Goal: Find specific page/section: Find specific page/section

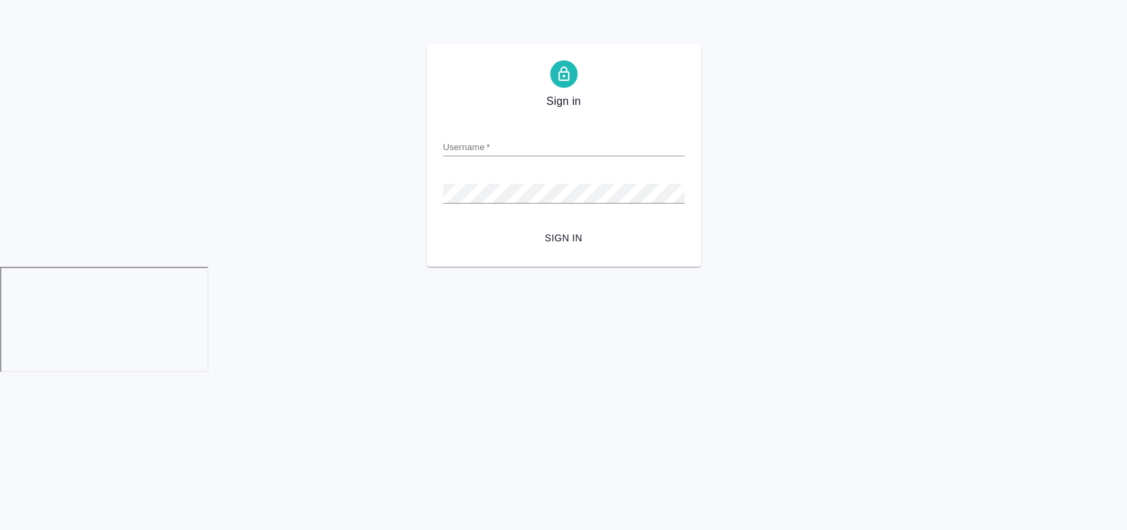
click at [552, 128] on div "Username   *" at bounding box center [563, 141] width 241 height 30
click at [542, 145] on input "Username   *" at bounding box center [563, 146] width 241 height 19
type input "a.chekhalkova@awatera.com"
click at [443, 226] on button "Sign in" at bounding box center [563, 238] width 241 height 25
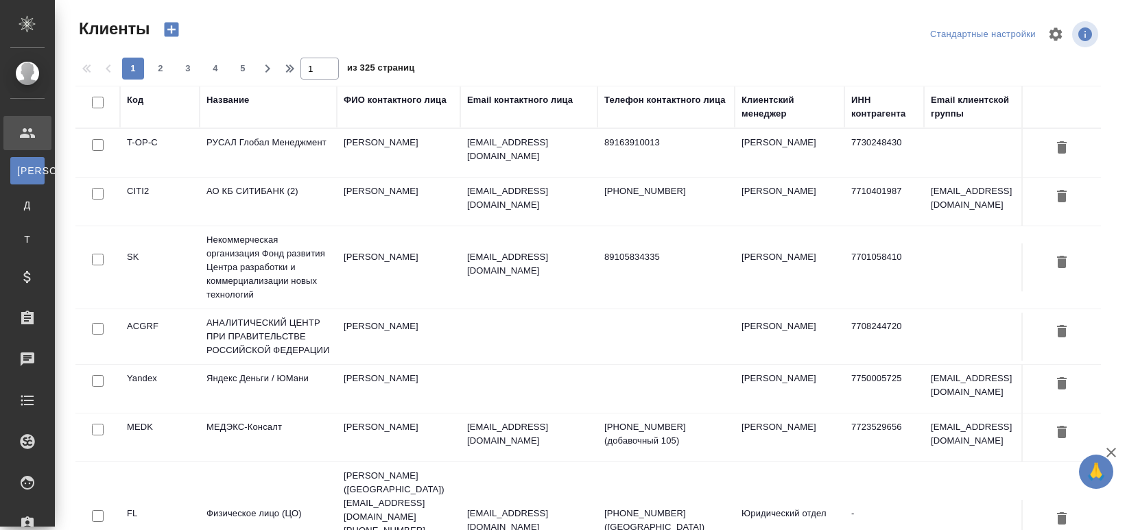
select select "RU"
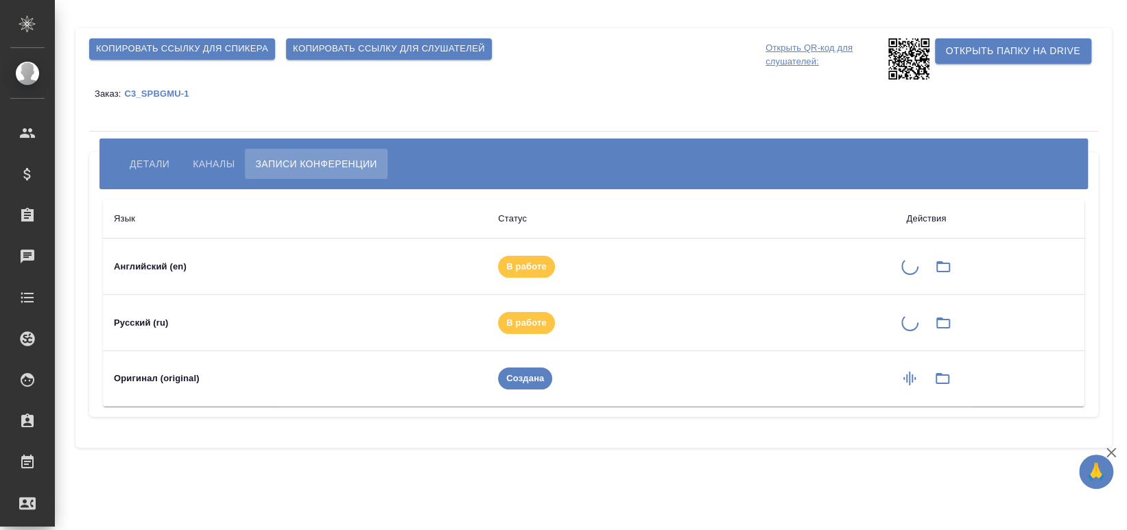
click at [142, 157] on span "Детали" at bounding box center [150, 164] width 40 height 16
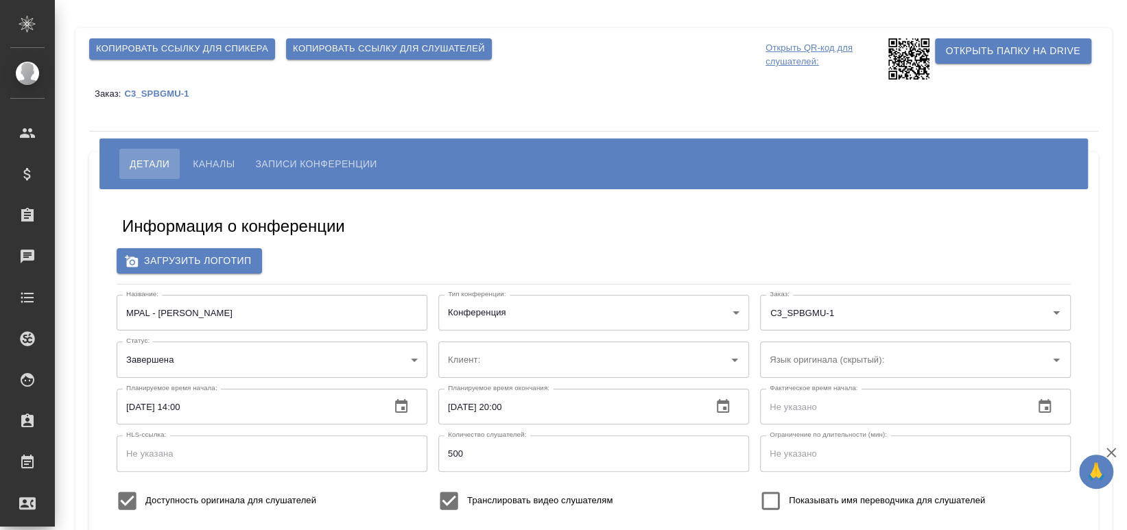
type input "ЛКИиМД ЦЛД СПбГМУ им.акад. [PERSON_NAME]"
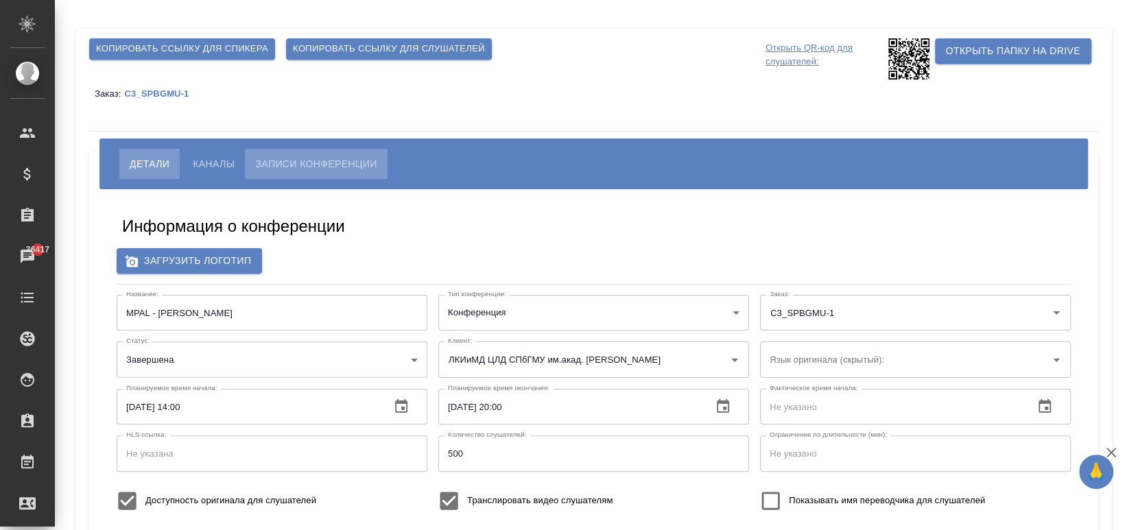
click at [285, 151] on button "Записи конференции" at bounding box center [316, 164] width 142 height 30
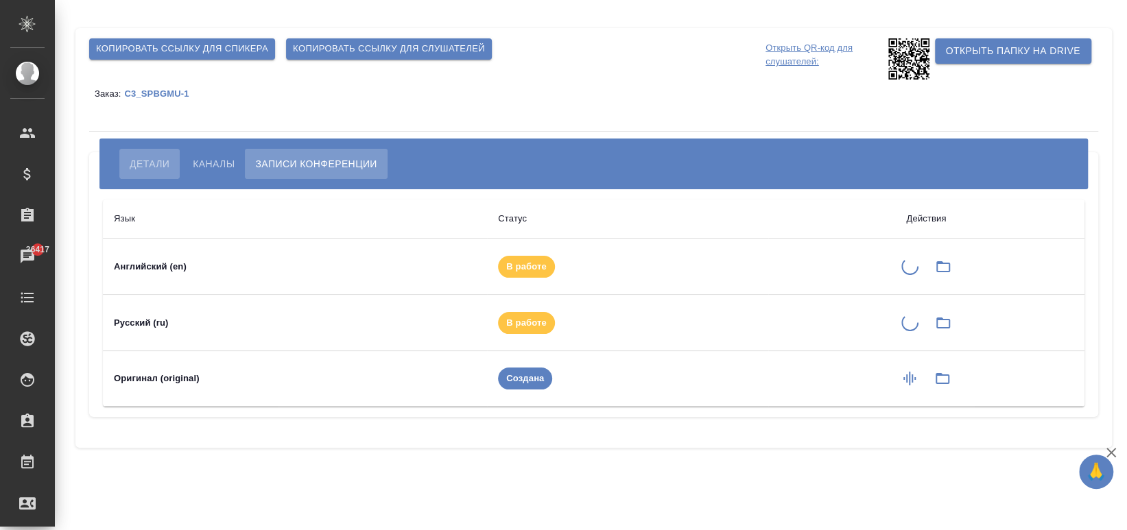
click at [159, 154] on button "Детали" at bounding box center [149, 164] width 60 height 30
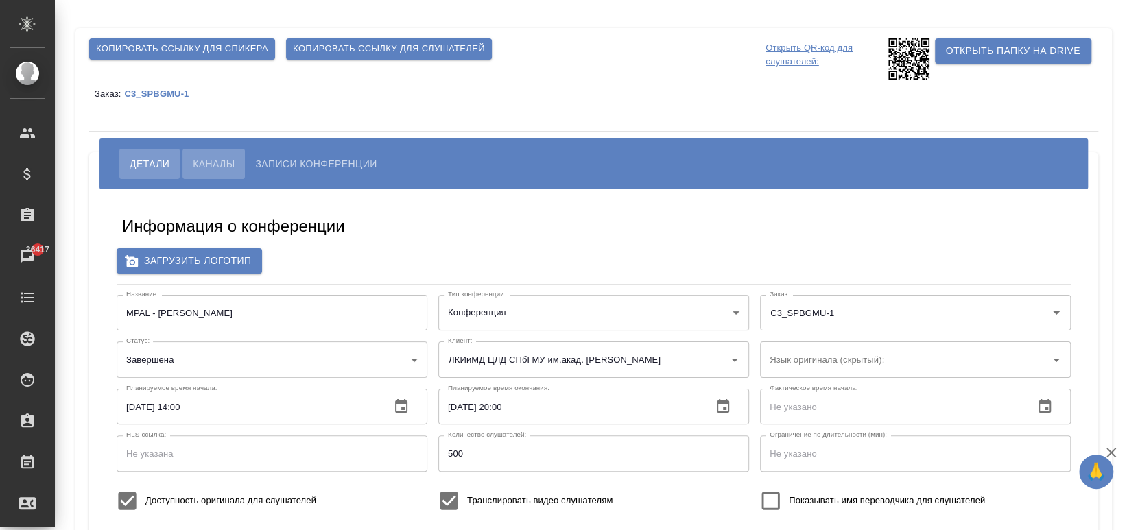
click at [217, 168] on span "Каналы" at bounding box center [214, 164] width 42 height 16
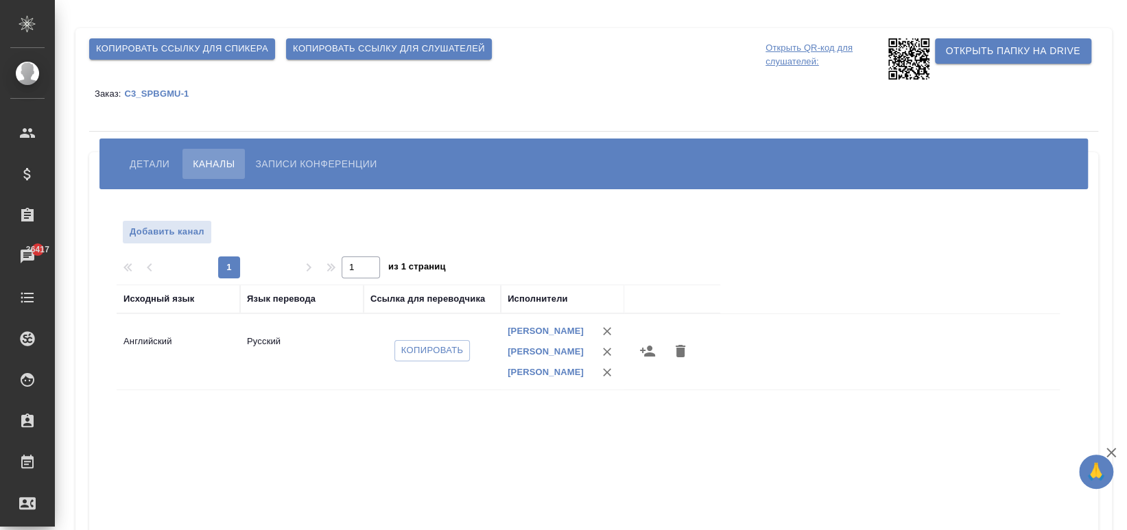
click at [353, 156] on span "Записи конференции" at bounding box center [315, 164] width 121 height 16
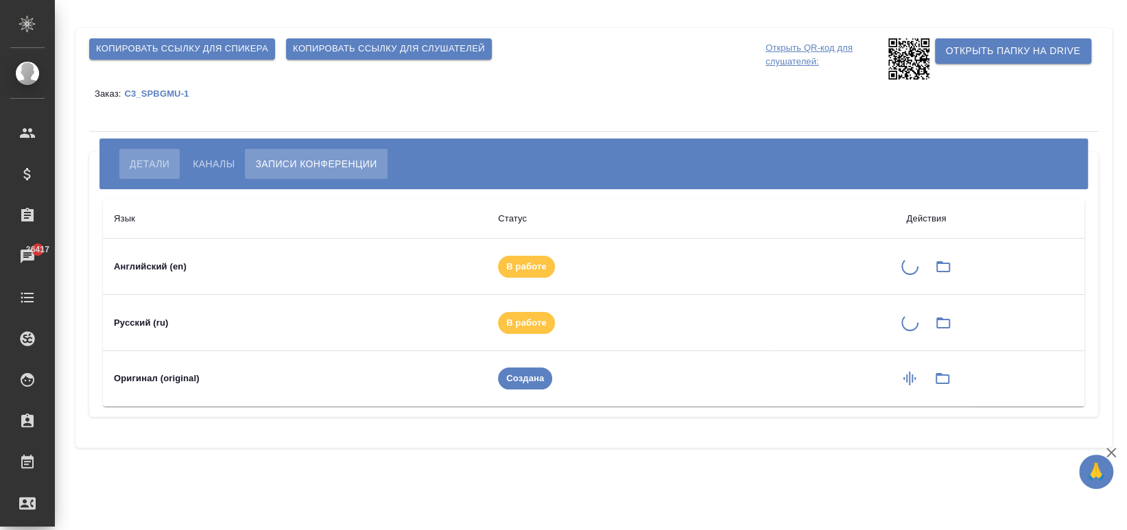
click at [132, 152] on button "Детали" at bounding box center [149, 164] width 60 height 30
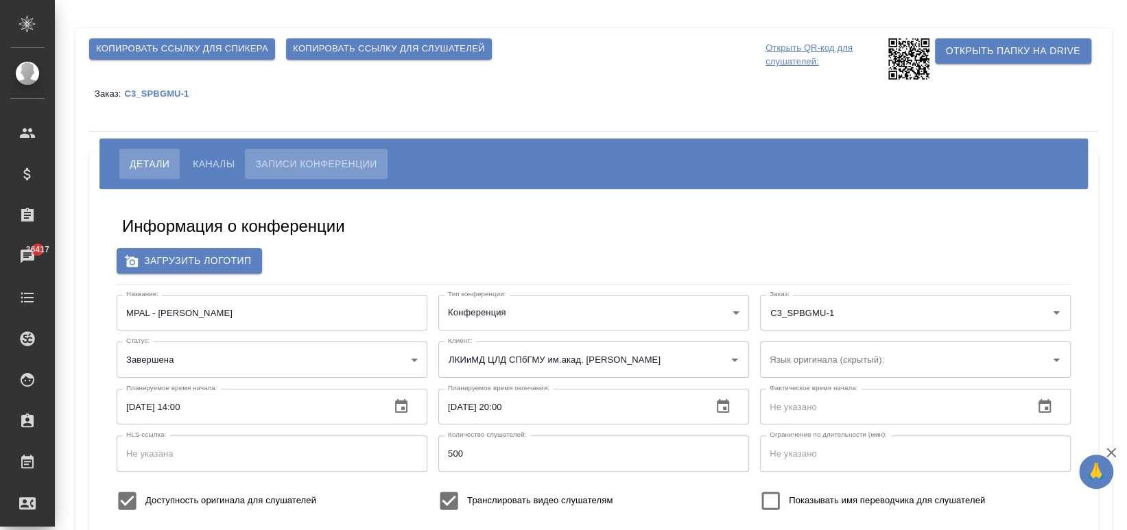
click at [344, 165] on span "Записи конференции" at bounding box center [315, 164] width 121 height 16
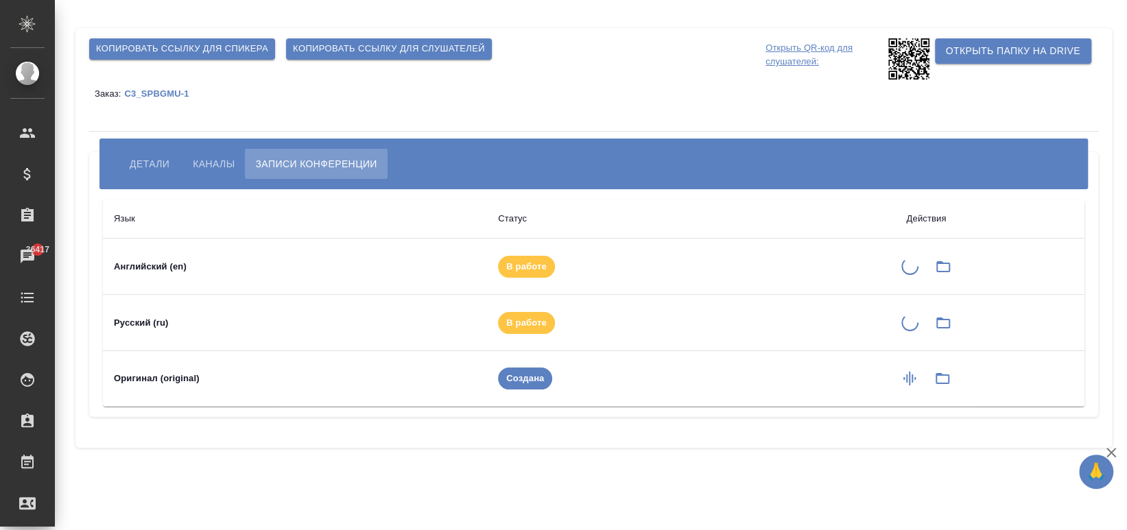
click at [135, 164] on span "Детали" at bounding box center [150, 164] width 40 height 16
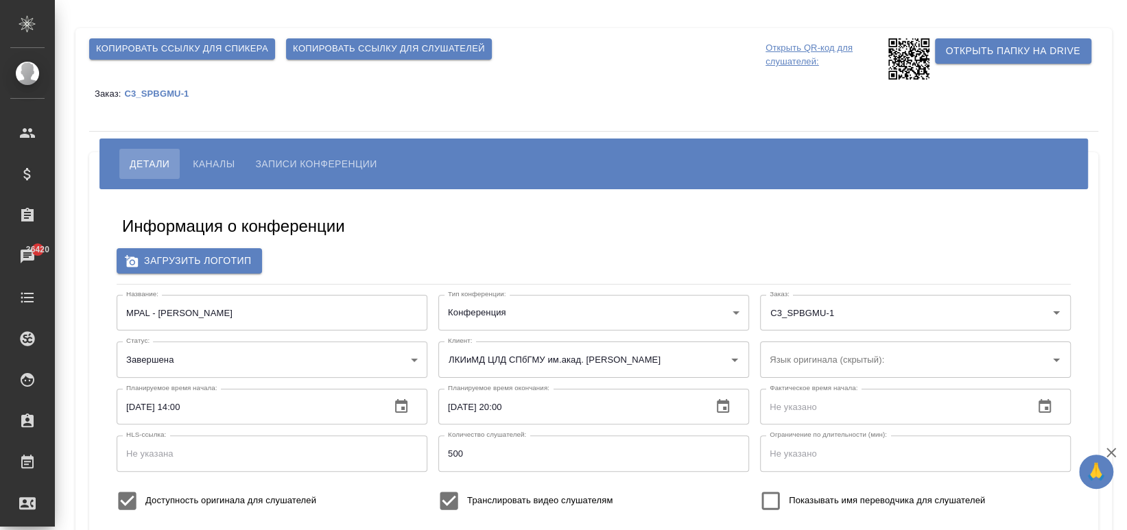
click at [280, 159] on span "Записи конференции" at bounding box center [315, 164] width 121 height 16
